Goal: Task Accomplishment & Management: Use online tool/utility

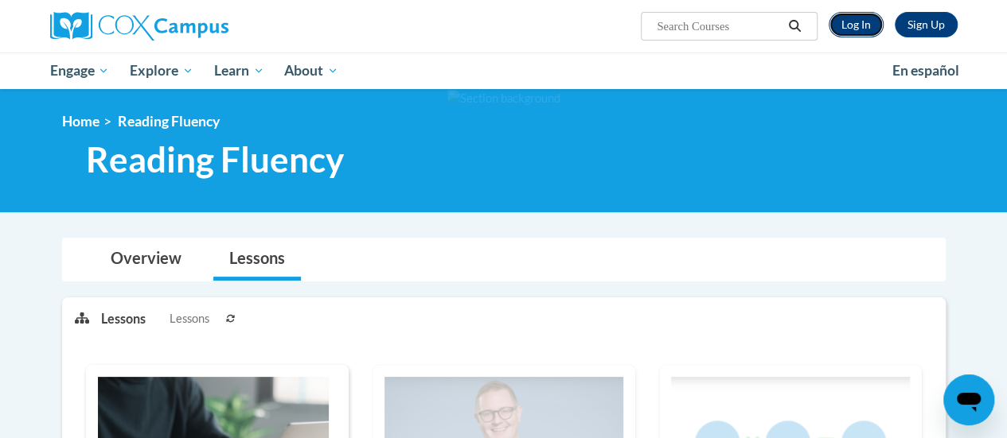
click at [863, 19] on link "Log In" at bounding box center [855, 24] width 55 height 25
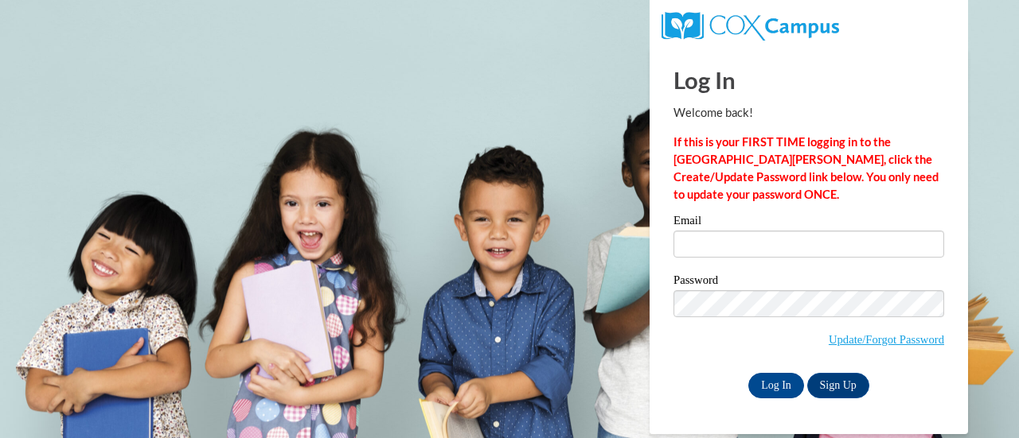
click at [733, 228] on label "Email" at bounding box center [808, 223] width 271 height 16
click at [733, 231] on input "Email" at bounding box center [808, 244] width 271 height 27
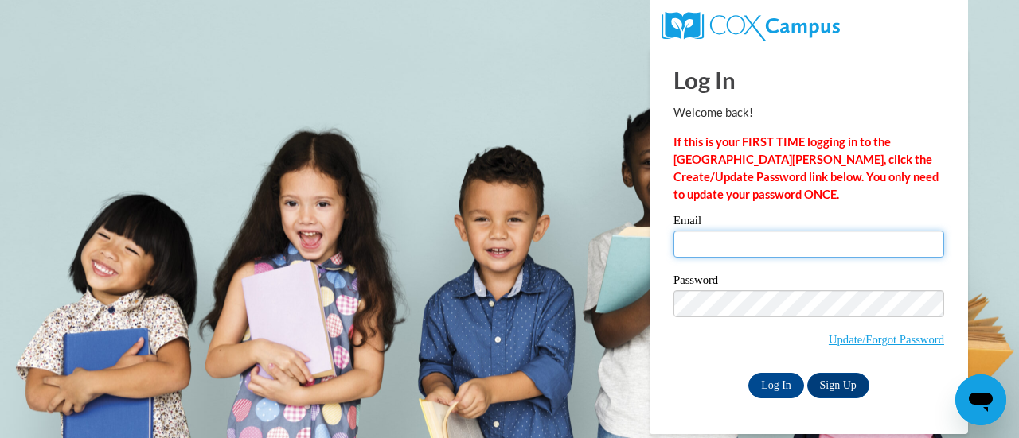
click at [733, 232] on input "Email" at bounding box center [808, 244] width 271 height 27
type input "bianca.jarrett@rusd.org"
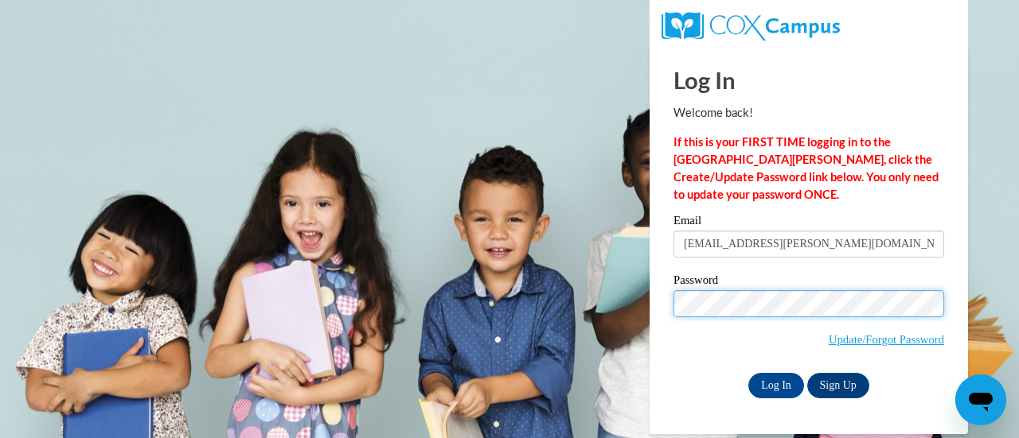
click at [748, 373] on input "Log In" at bounding box center [776, 385] width 56 height 25
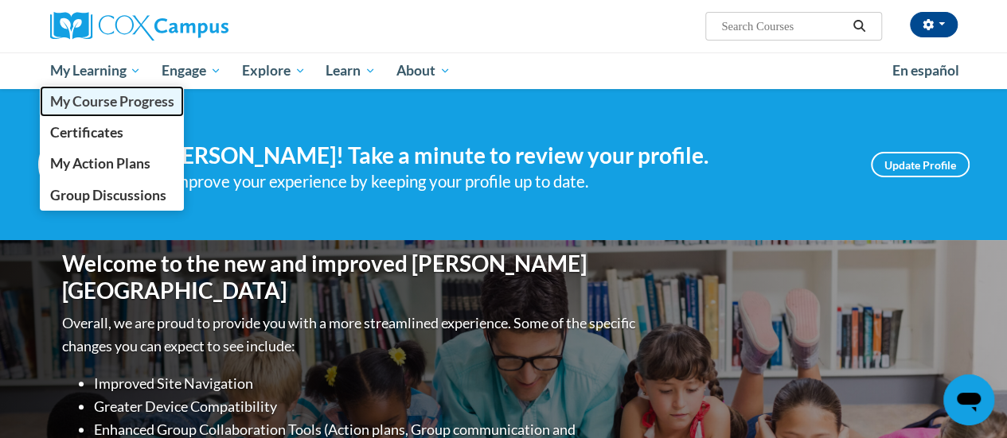
click at [101, 99] on span "My Course Progress" at bounding box center [111, 101] width 124 height 17
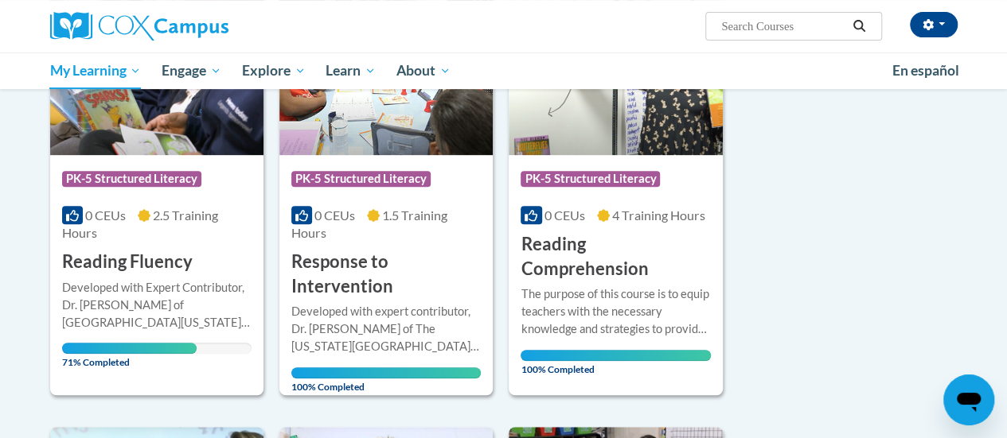
scroll to position [308, 0]
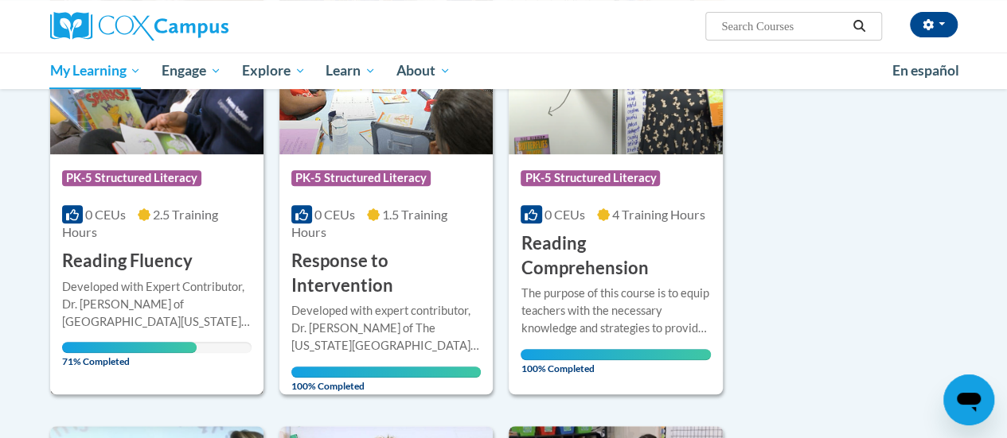
click at [148, 158] on div "Course Category: PK-5 Structured Literacy 0 CEUs 2.5 Training Hours COURSE Read…" at bounding box center [156, 213] width 213 height 119
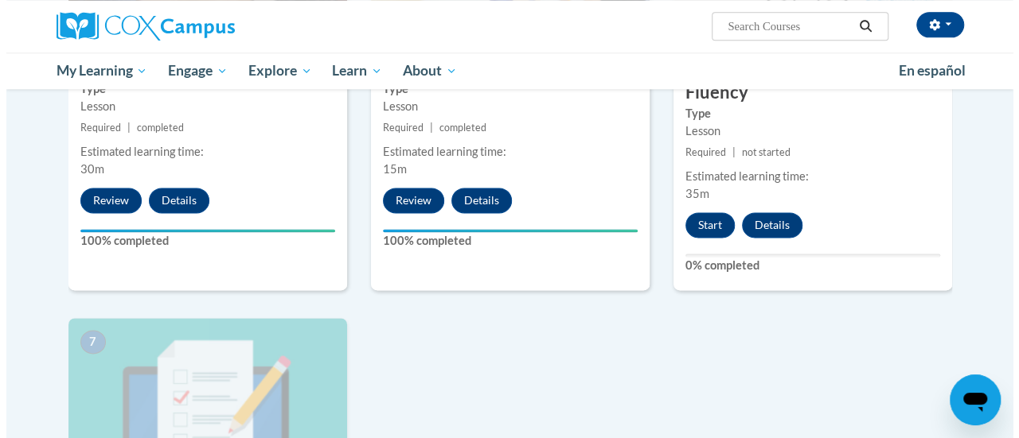
scroll to position [976, 0]
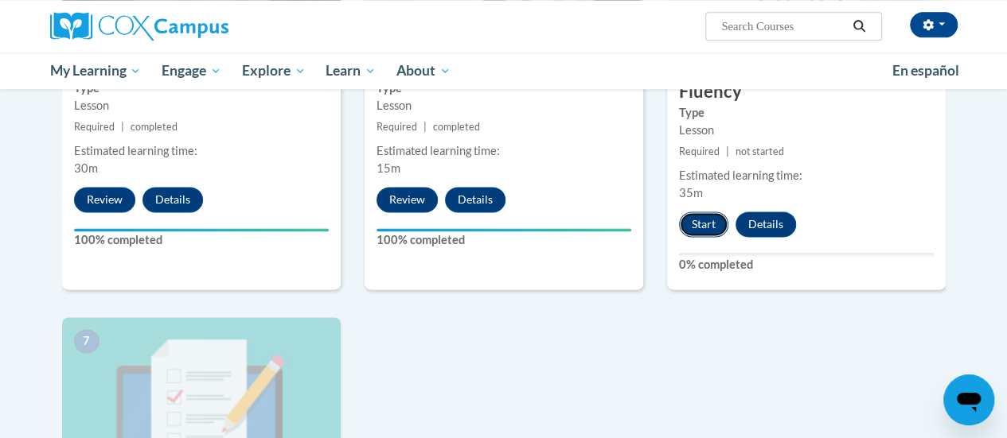
click at [699, 222] on button "Start" at bounding box center [703, 224] width 49 height 25
